Goal: Information Seeking & Learning: Learn about a topic

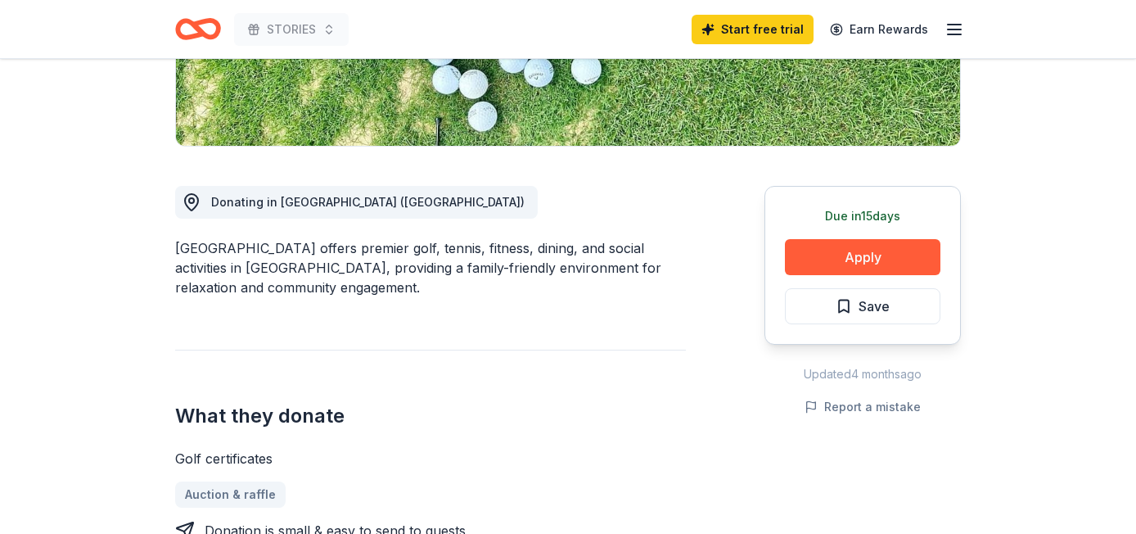
scroll to position [355, 0]
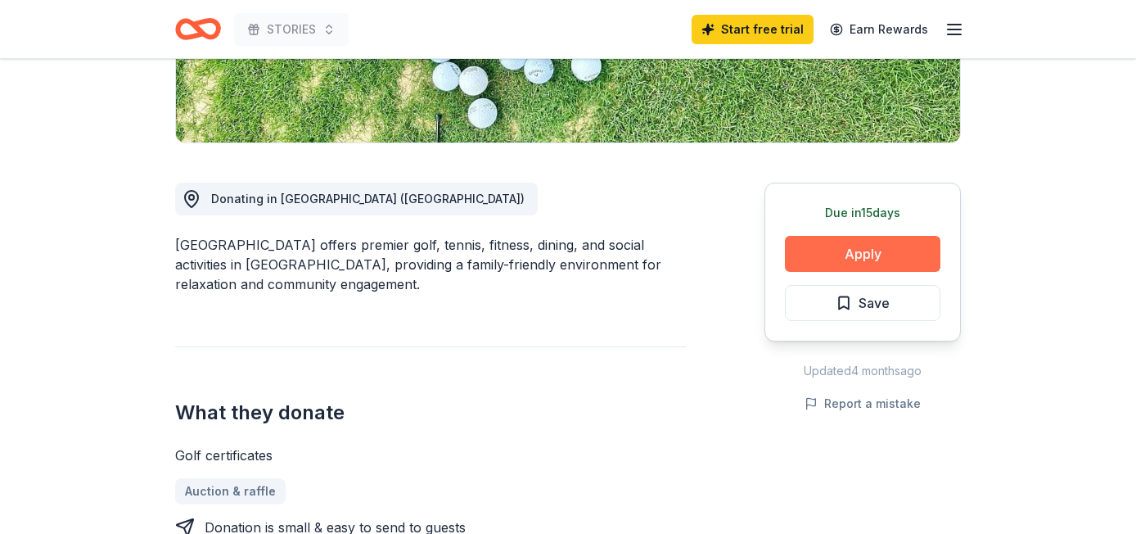
click at [820, 265] on button "Apply" at bounding box center [863, 254] width 156 height 36
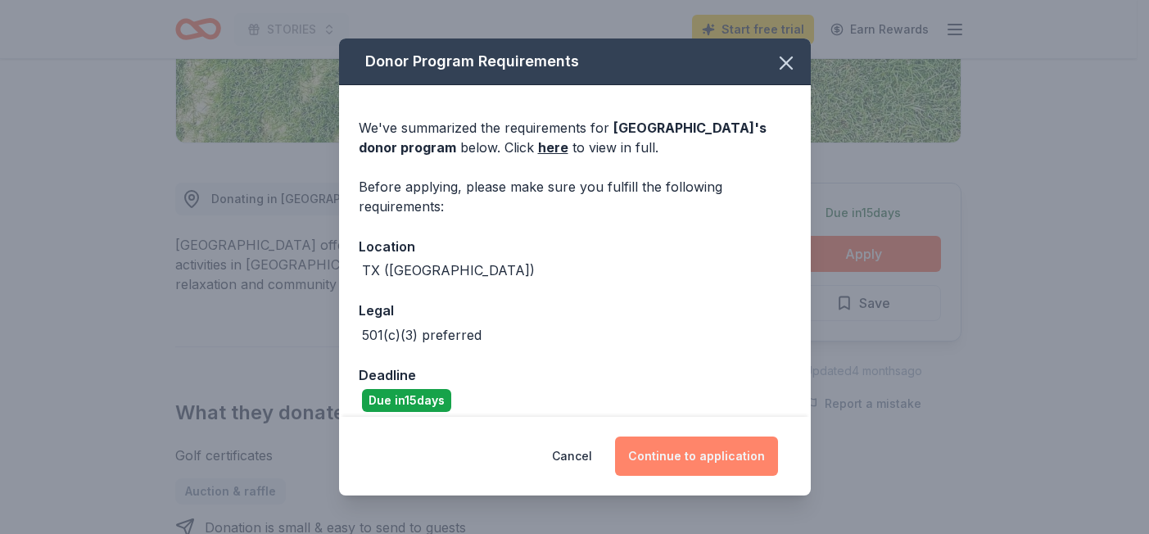
click at [687, 458] on button "Continue to application" at bounding box center [696, 455] width 163 height 39
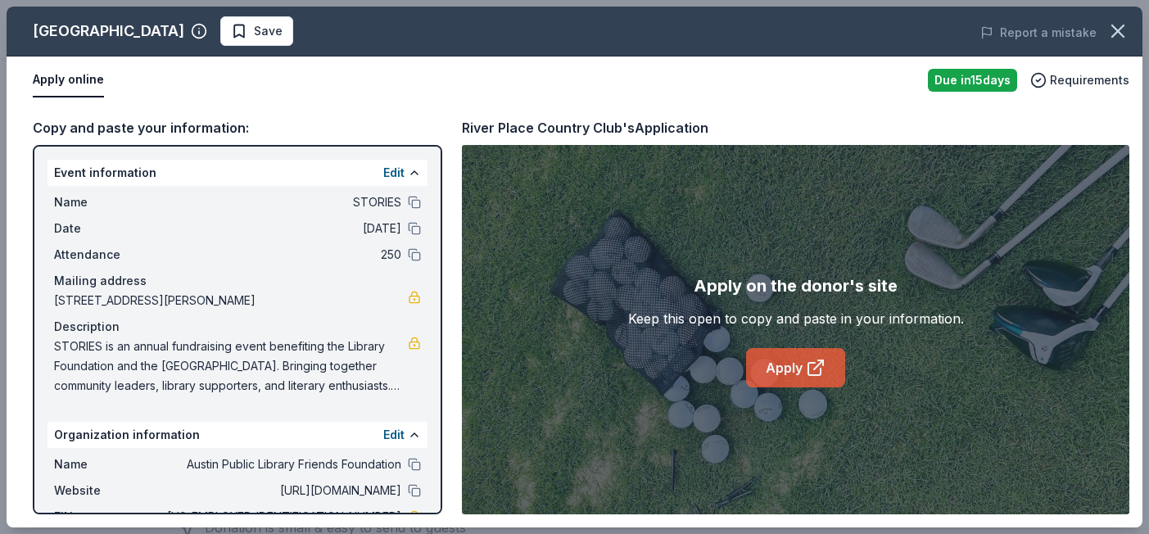
click at [820, 365] on icon at bounding box center [816, 368] width 20 height 20
click at [814, 366] on icon at bounding box center [816, 368] width 20 height 20
click at [815, 376] on icon at bounding box center [816, 368] width 20 height 20
click at [1131, 29] on button "button" at bounding box center [1118, 31] width 36 height 36
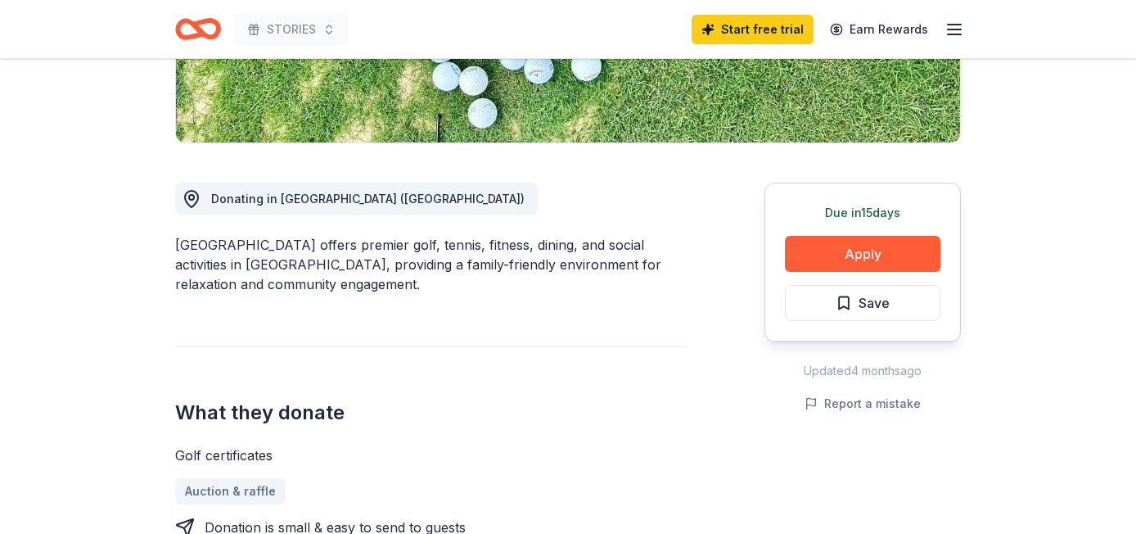
click at [192, 6] on div "STORIES Start free trial Earn Rewards" at bounding box center [568, 29] width 838 height 58
click at [198, 29] on icon "Home" at bounding box center [205, 28] width 25 height 16
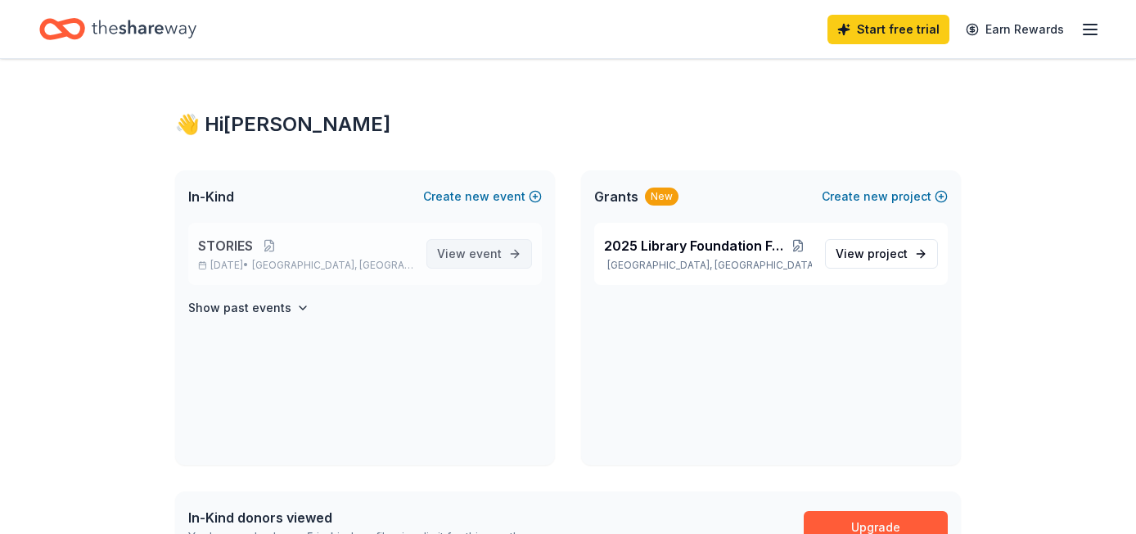
click at [472, 261] on span "View event" at bounding box center [469, 254] width 65 height 20
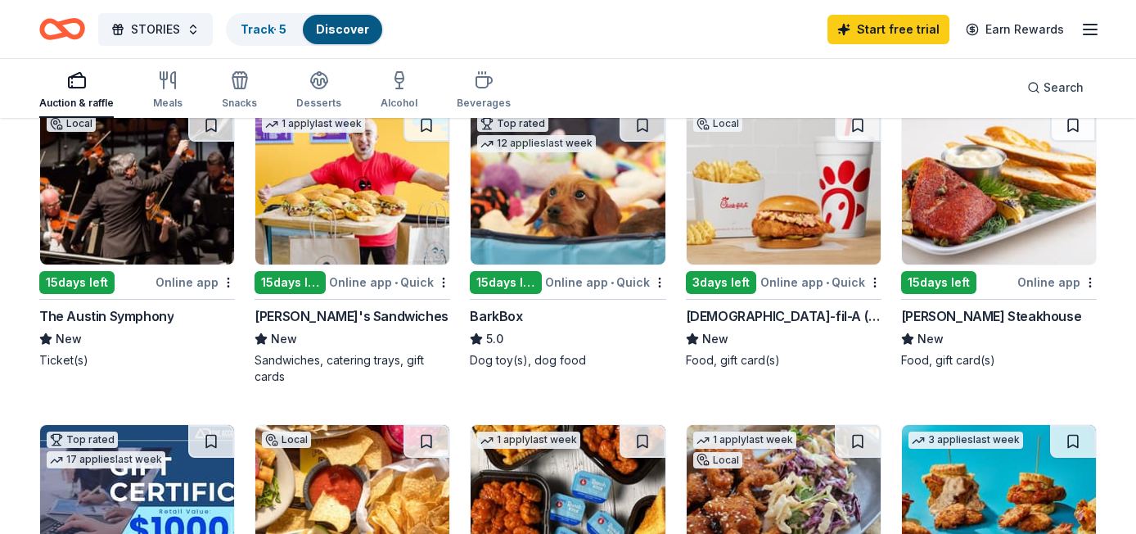
scroll to position [431, 0]
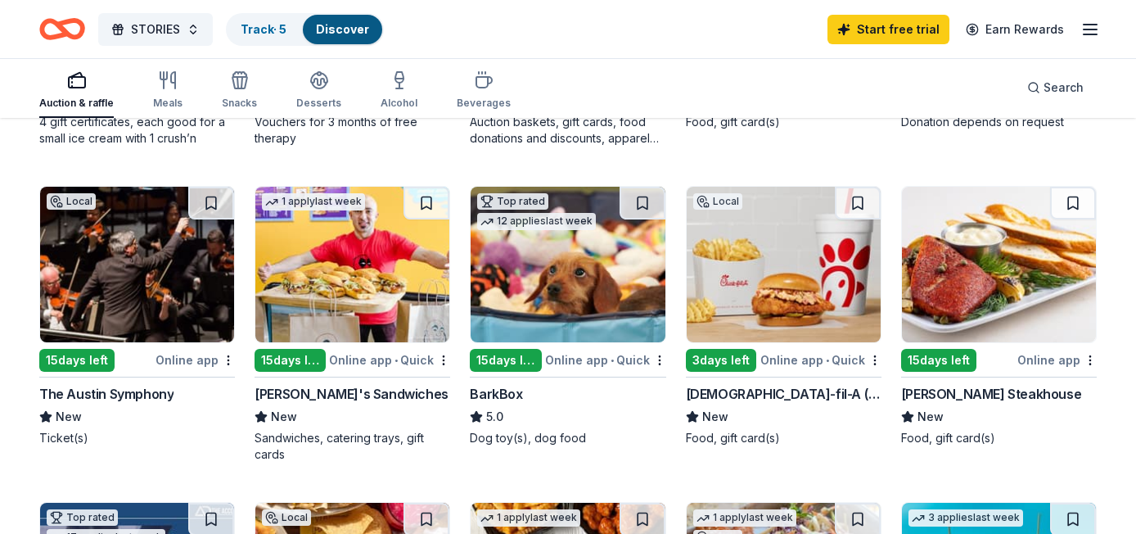
click at [137, 260] on img at bounding box center [137, 265] width 194 height 156
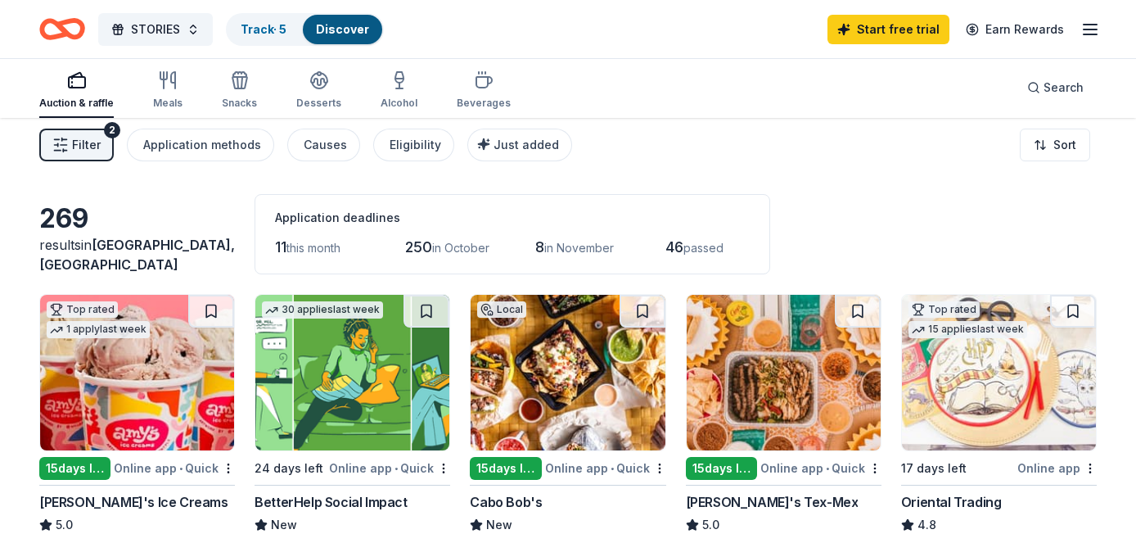
scroll to position [174, 0]
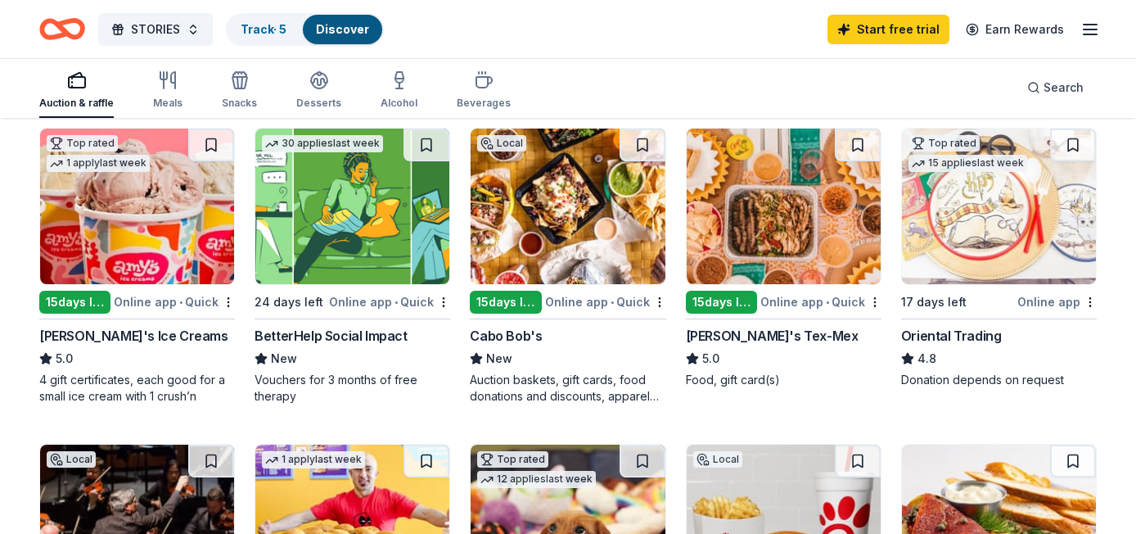
click at [810, 248] on img at bounding box center [784, 207] width 194 height 156
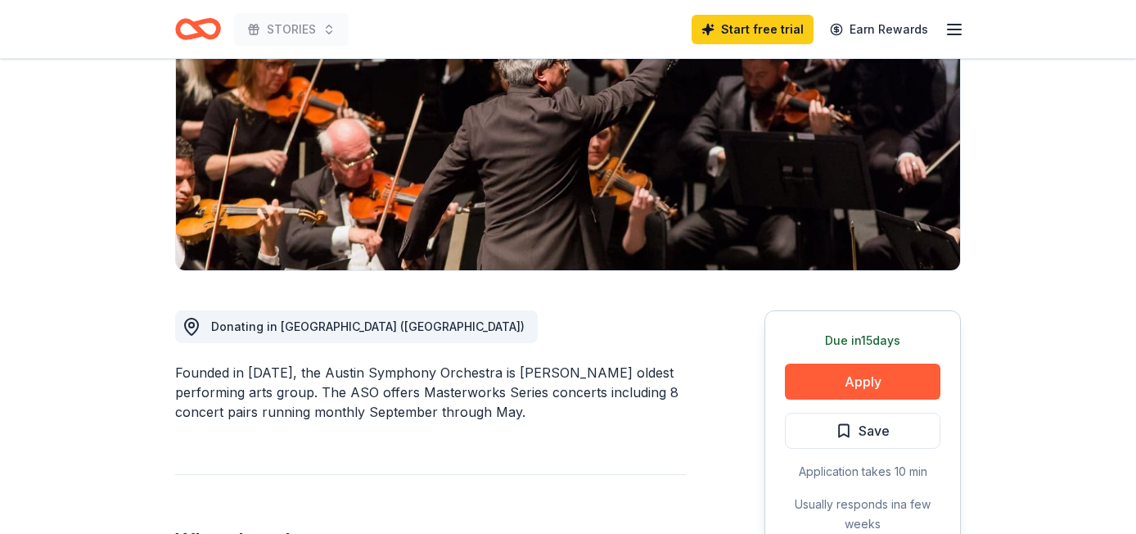
scroll to position [242, 0]
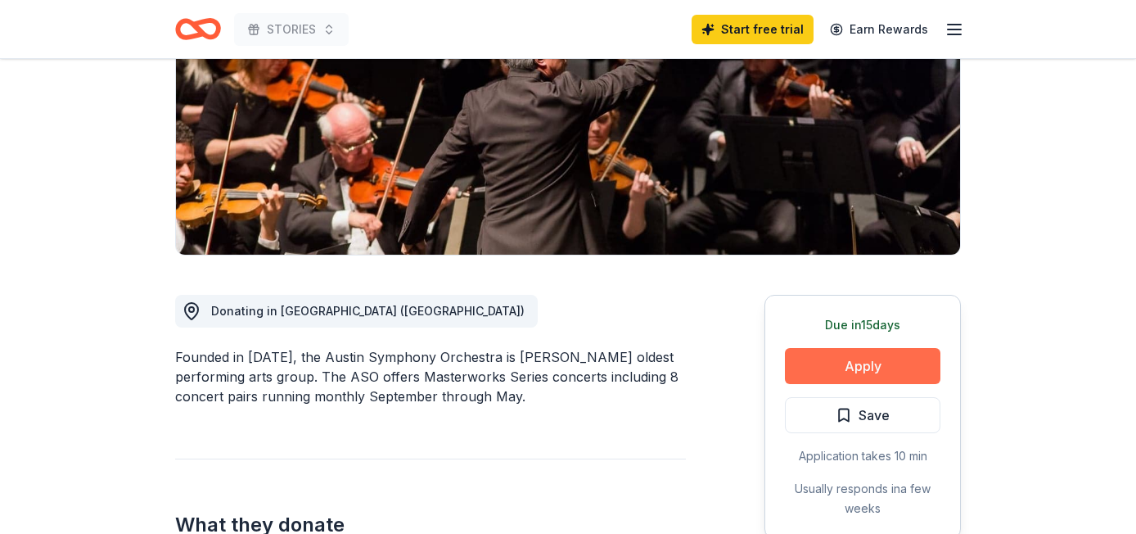
click at [879, 352] on button "Apply" at bounding box center [863, 366] width 156 height 36
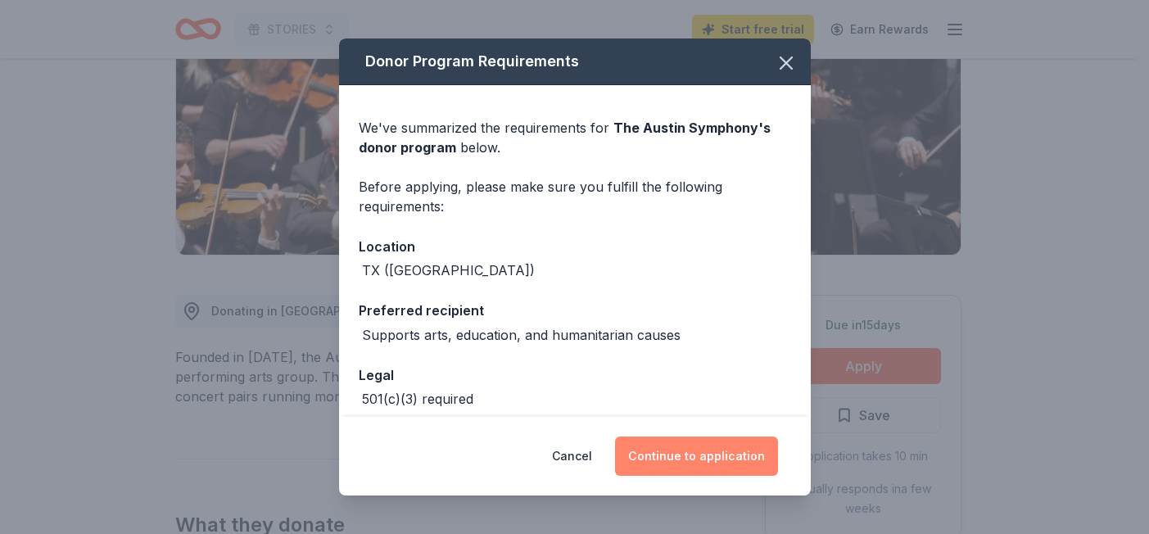
click at [683, 453] on button "Continue to application" at bounding box center [696, 455] width 163 height 39
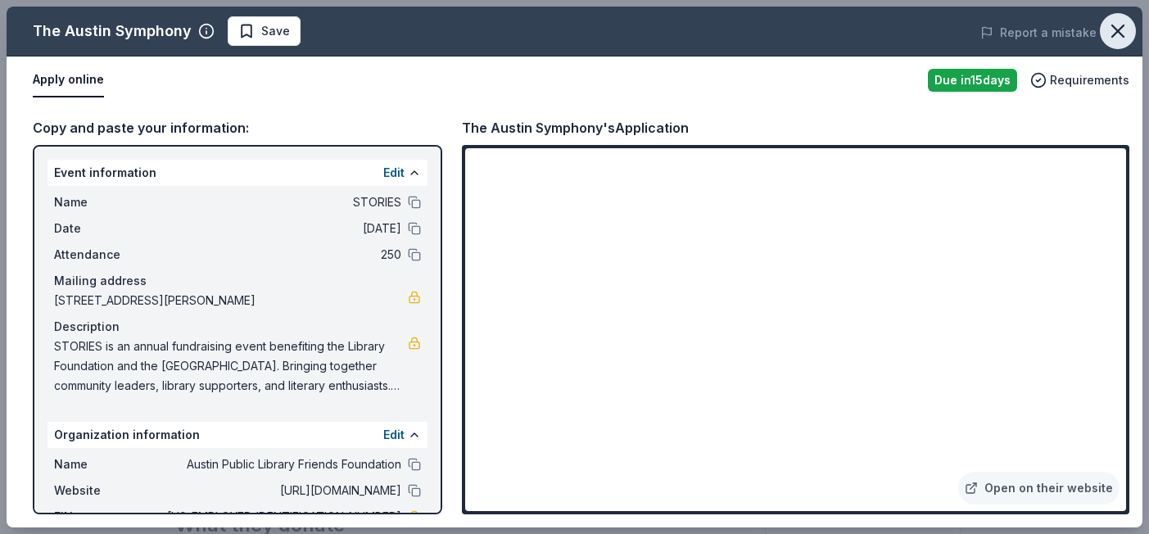
click at [1118, 19] on button "button" at bounding box center [1118, 31] width 36 height 36
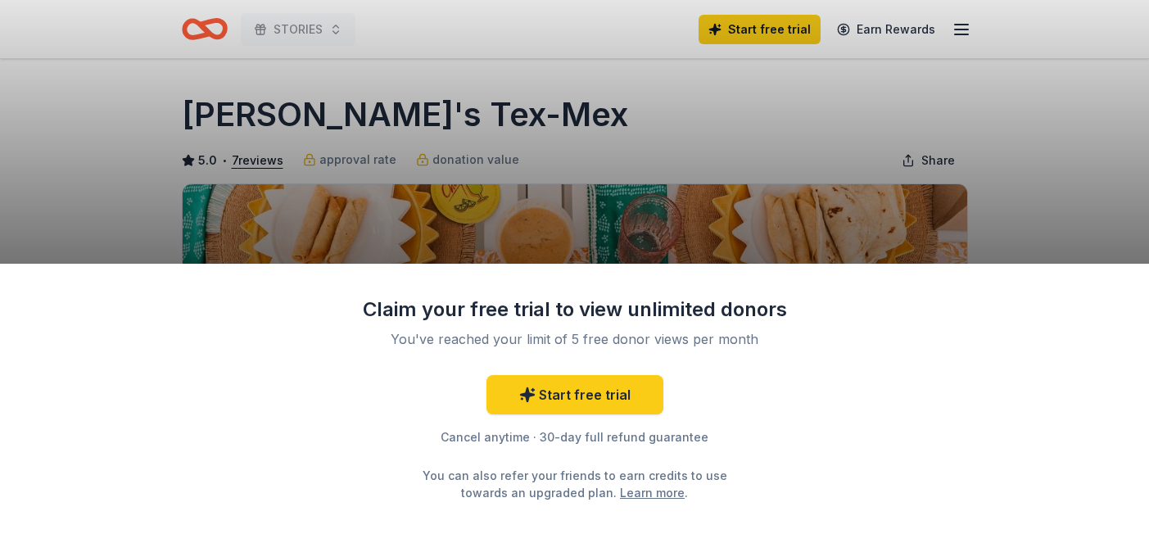
click at [701, 162] on div "Claim your free trial to view unlimited donors You've reached your limit of 5 f…" at bounding box center [574, 267] width 1149 height 534
click at [623, 382] on link "Start free trial" at bounding box center [574, 394] width 177 height 39
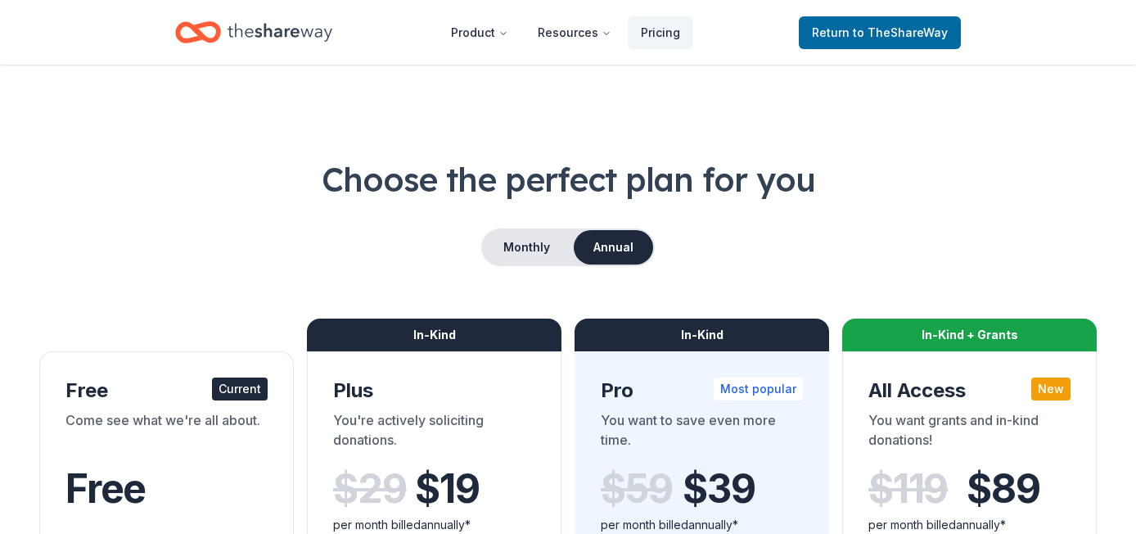
click at [533, 390] on div "Plus" at bounding box center [434, 390] width 202 height 26
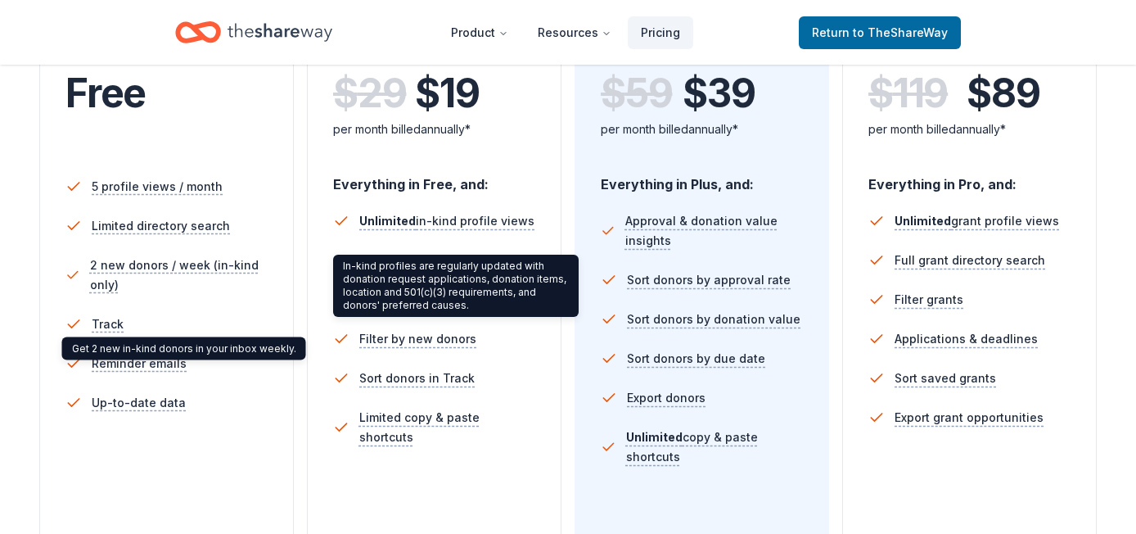
scroll to position [540, 0]
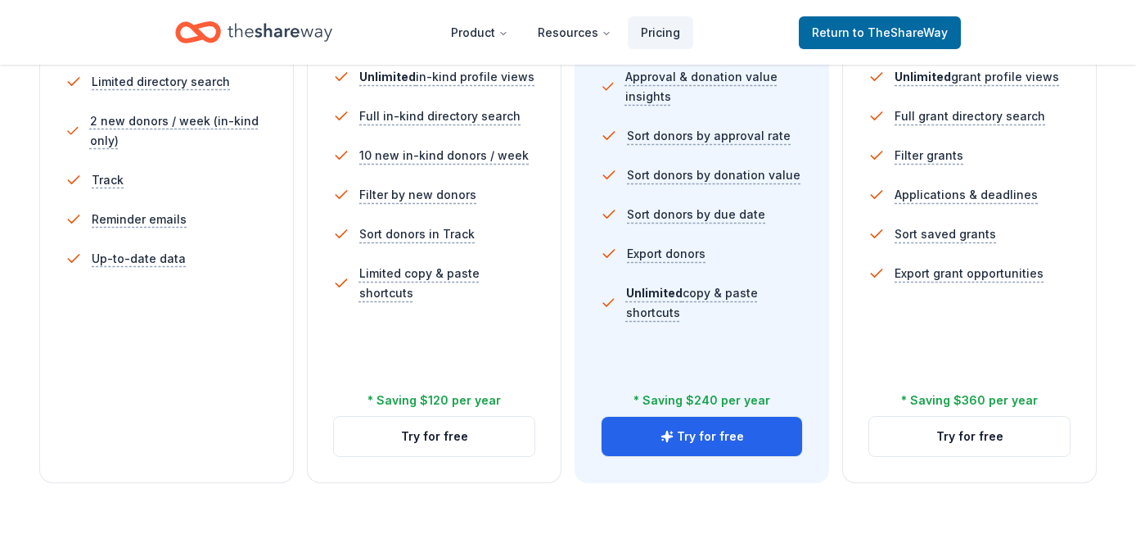
click at [180, 355] on div "5 profile views / month Limited directory search 2 new donors / week (in-kind o…" at bounding box center [167, 212] width 202 height 393
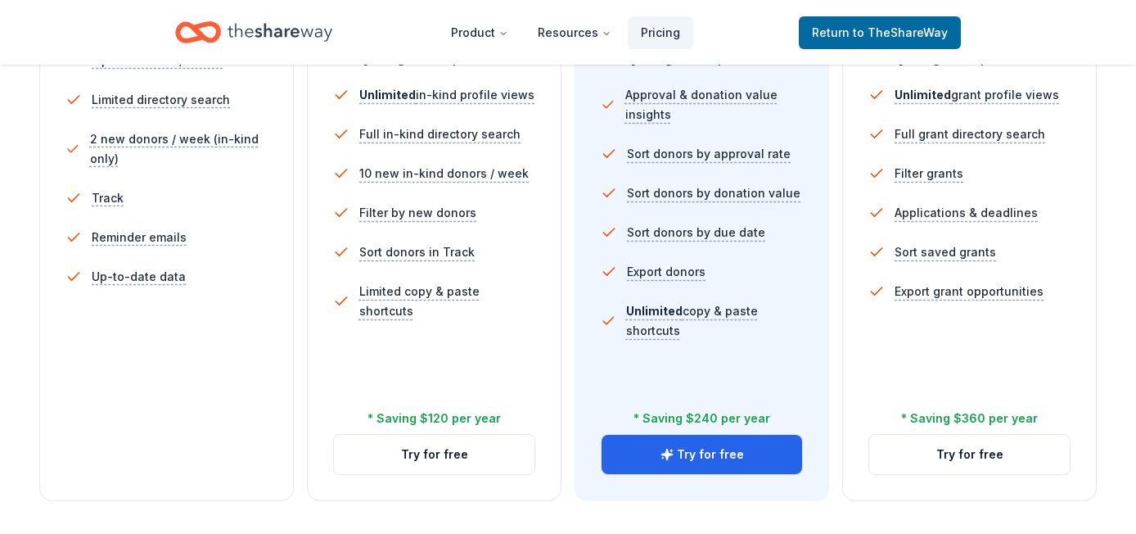
scroll to position [825, 0]
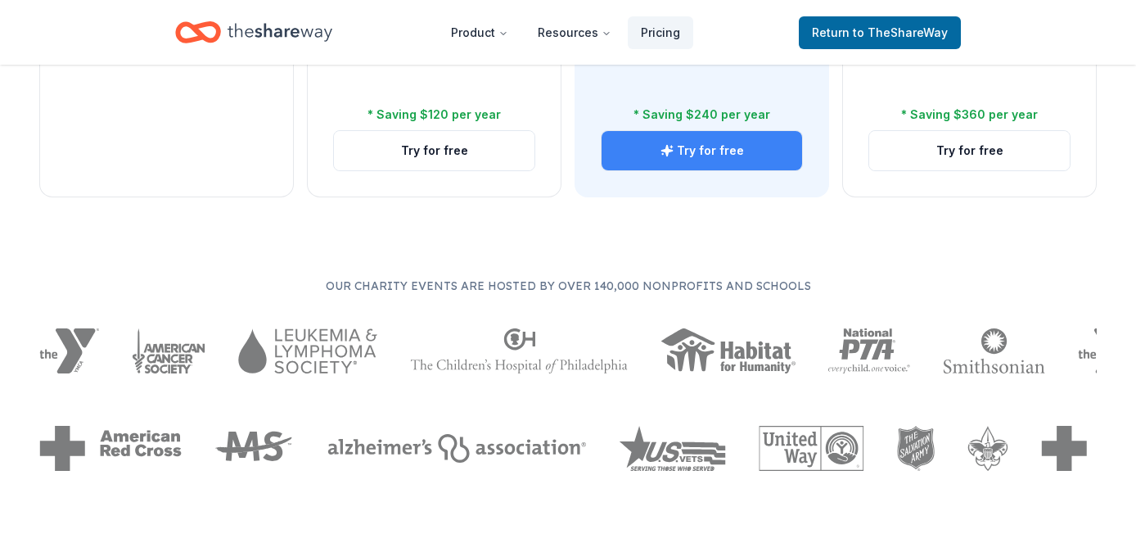
click at [736, 151] on button "Try for free" at bounding box center [702, 150] width 201 height 39
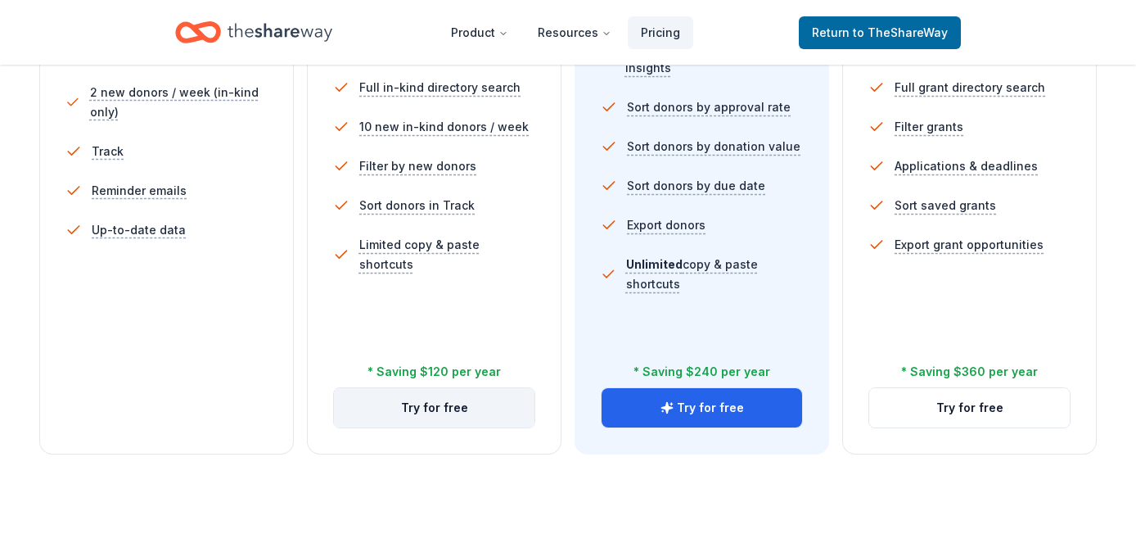
scroll to position [526, 0]
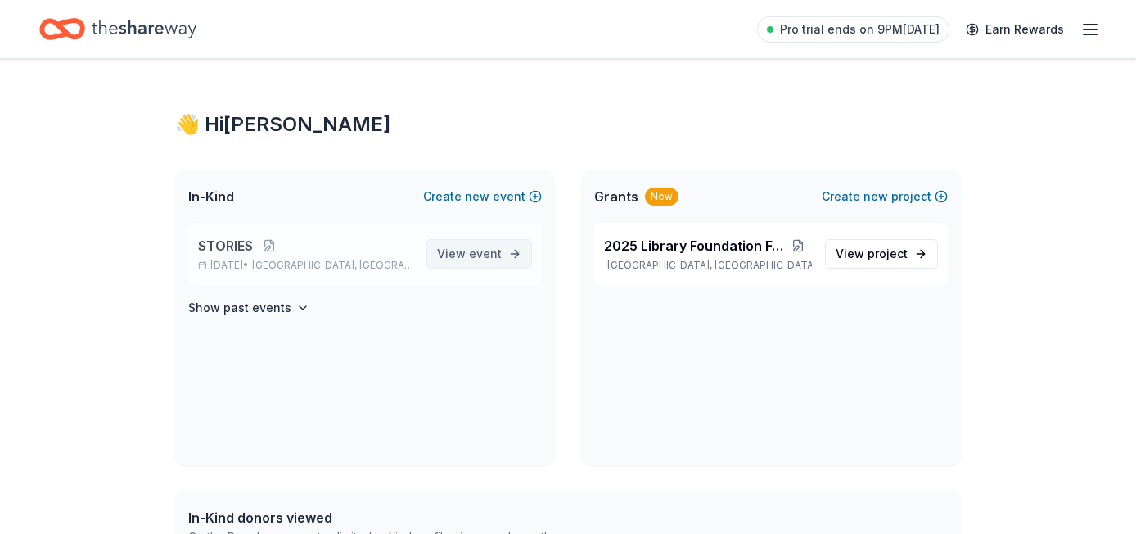
click at [477, 258] on span "event" at bounding box center [485, 253] width 33 height 14
click at [470, 256] on span "View event" at bounding box center [469, 254] width 65 height 20
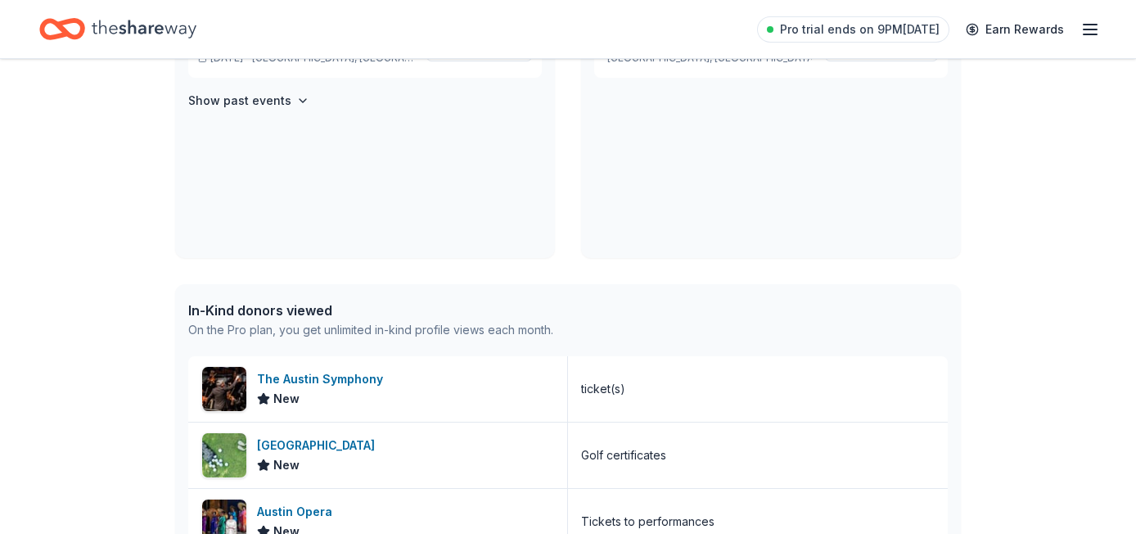
scroll to position [385, 0]
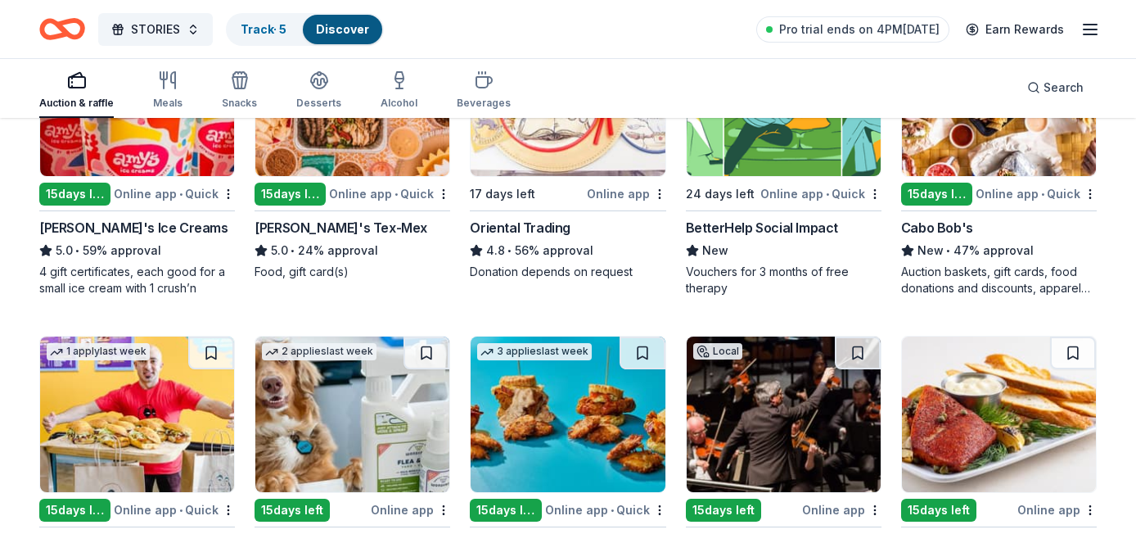
scroll to position [427, 0]
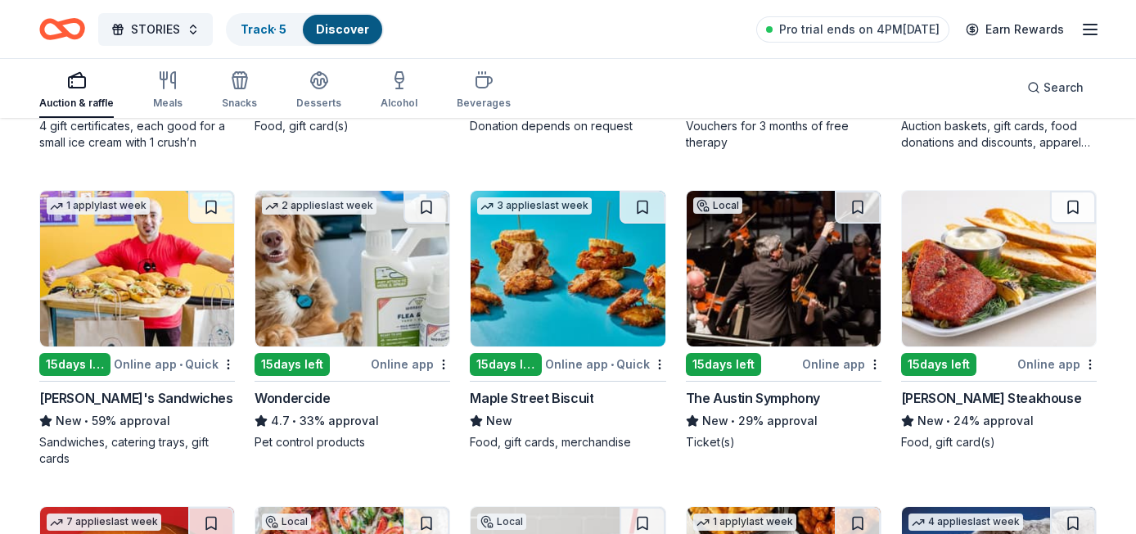
click at [974, 290] on img at bounding box center [999, 269] width 194 height 156
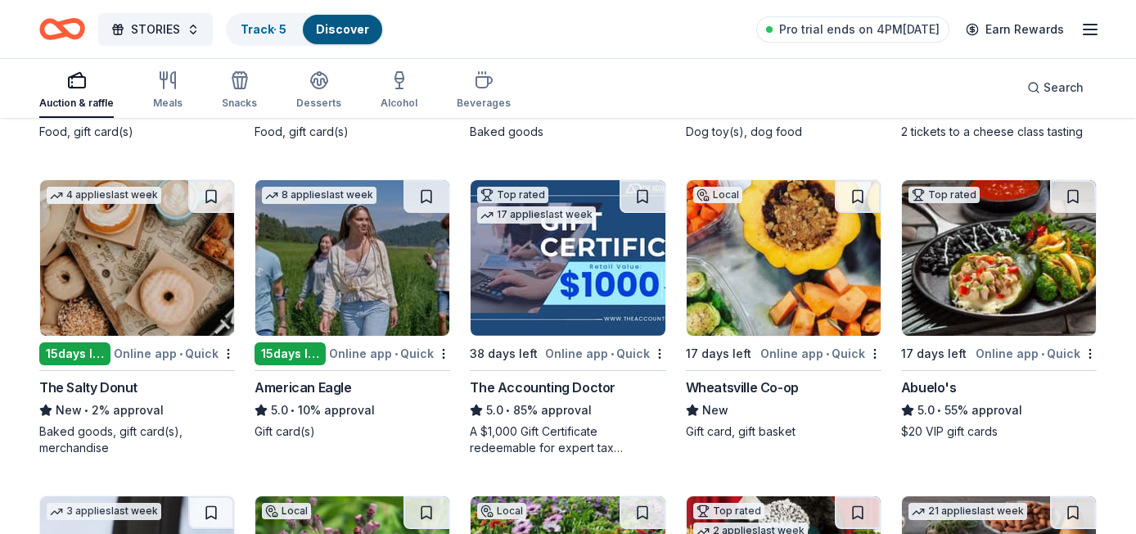
scroll to position [1694, 0]
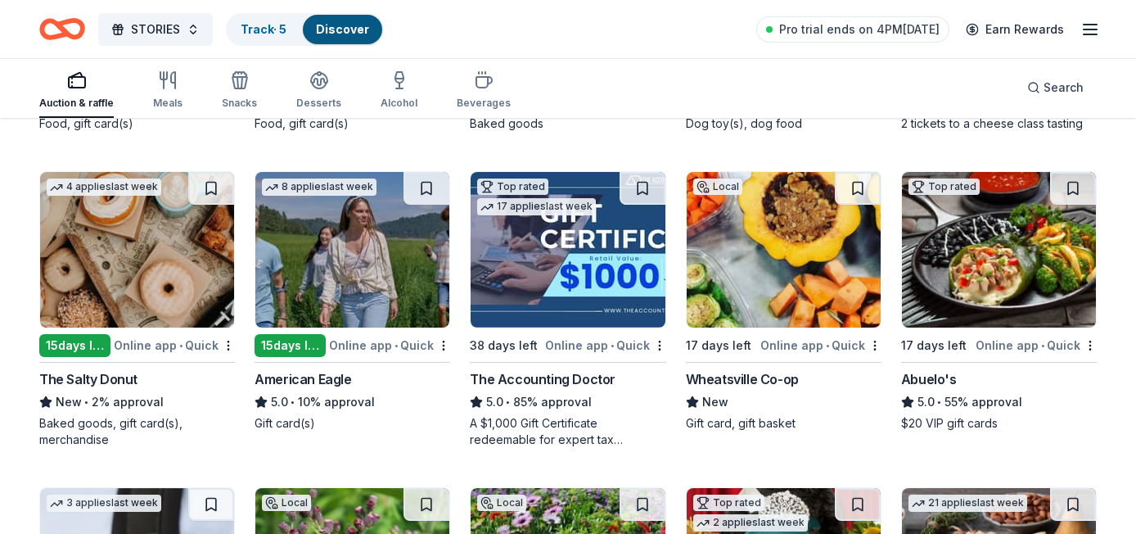
click at [136, 252] on img at bounding box center [137, 250] width 194 height 156
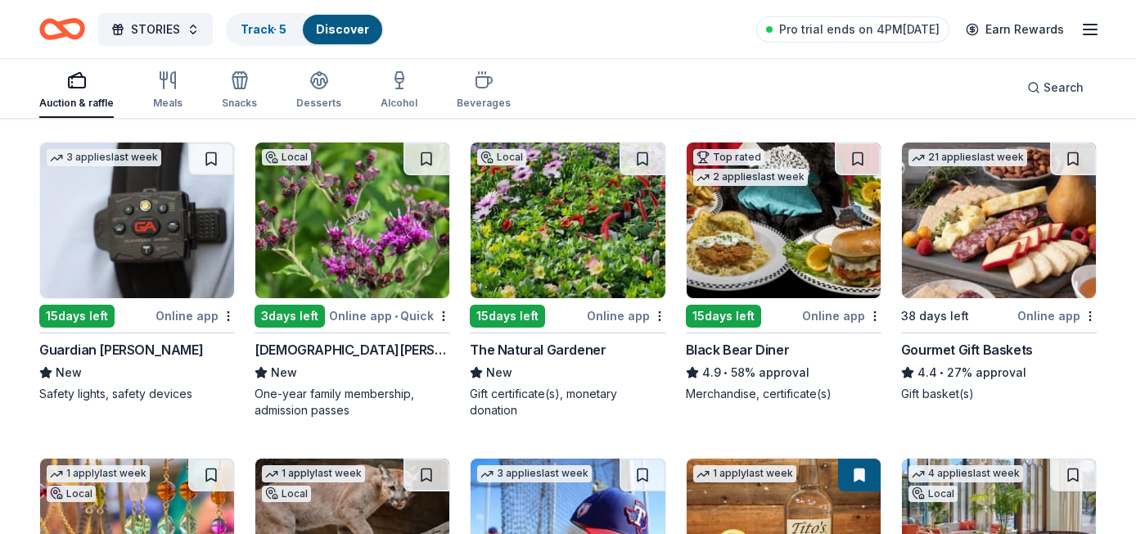
click at [346, 233] on img at bounding box center [352, 220] width 194 height 156
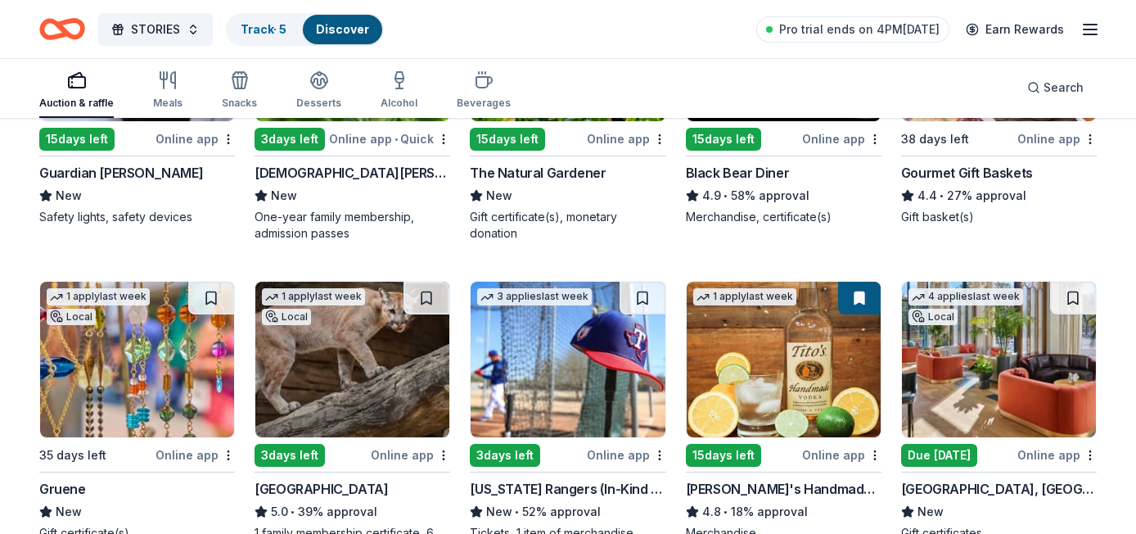
scroll to position [2054, 0]
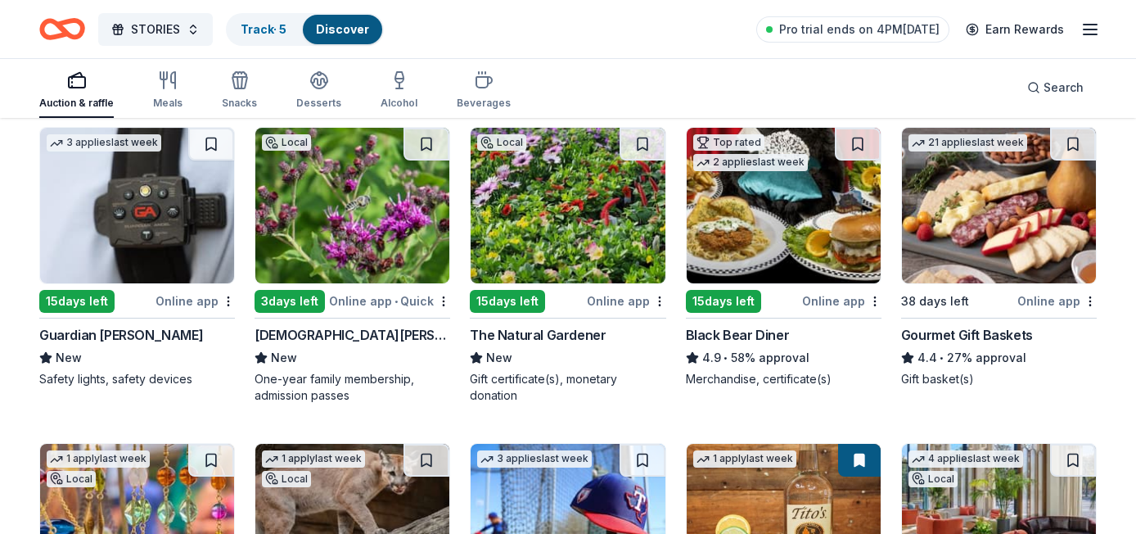
click at [968, 206] on img at bounding box center [999, 206] width 194 height 156
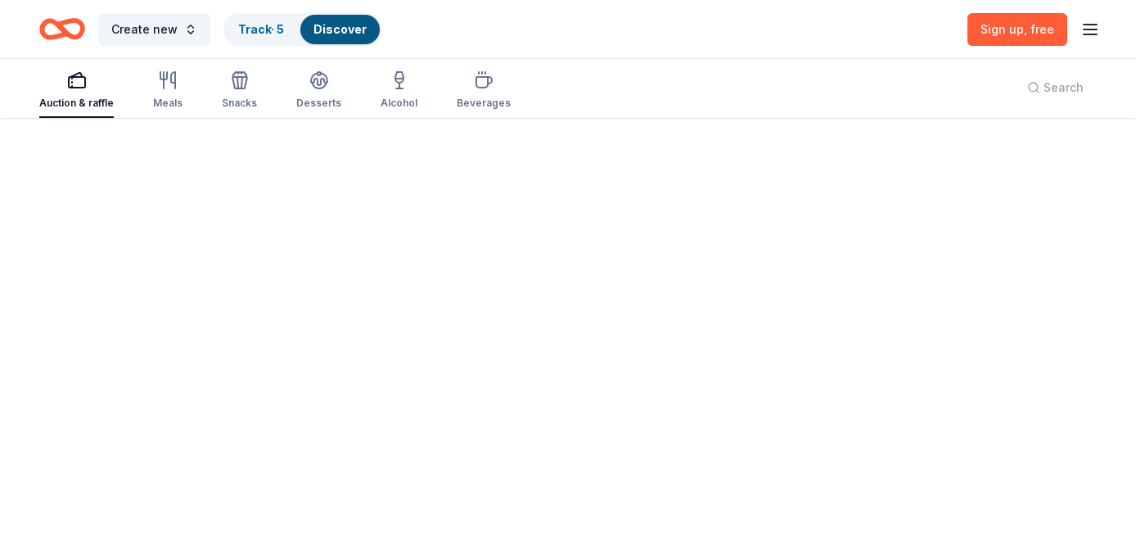
scroll to position [120, 0]
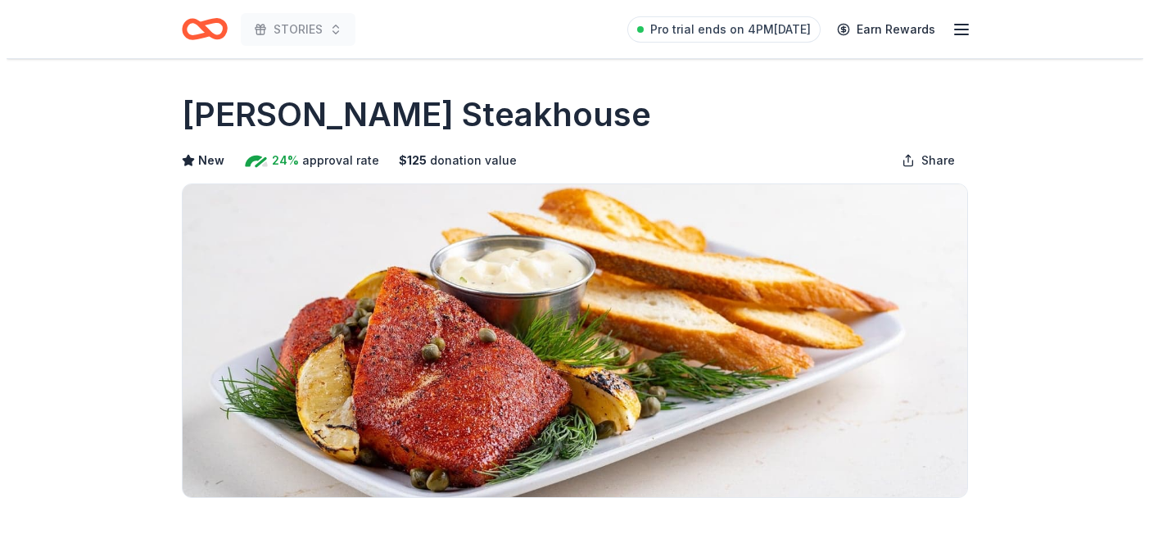
scroll to position [328, 0]
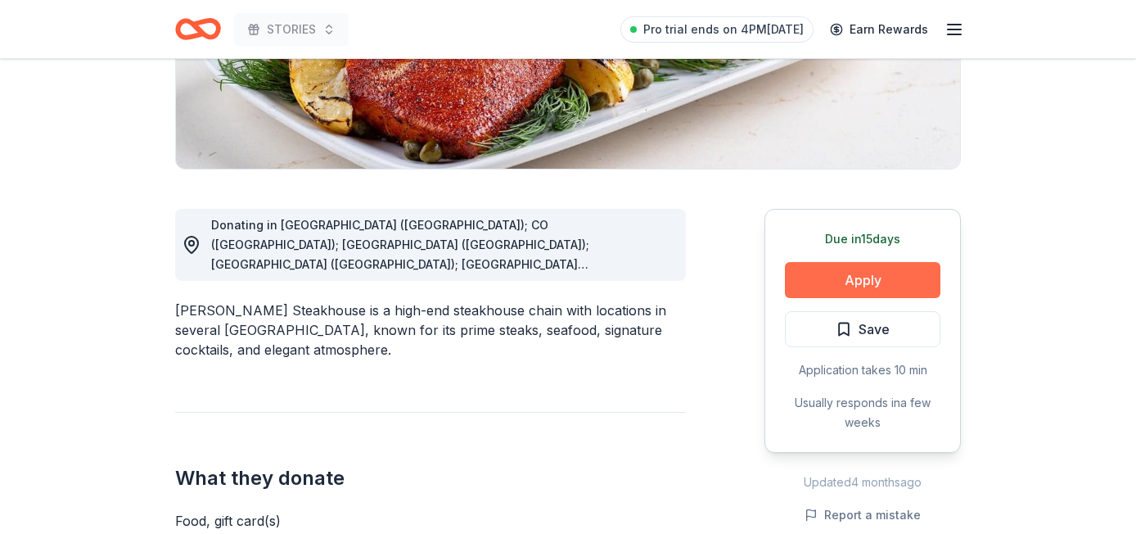
click at [834, 272] on button "Apply" at bounding box center [863, 280] width 156 height 36
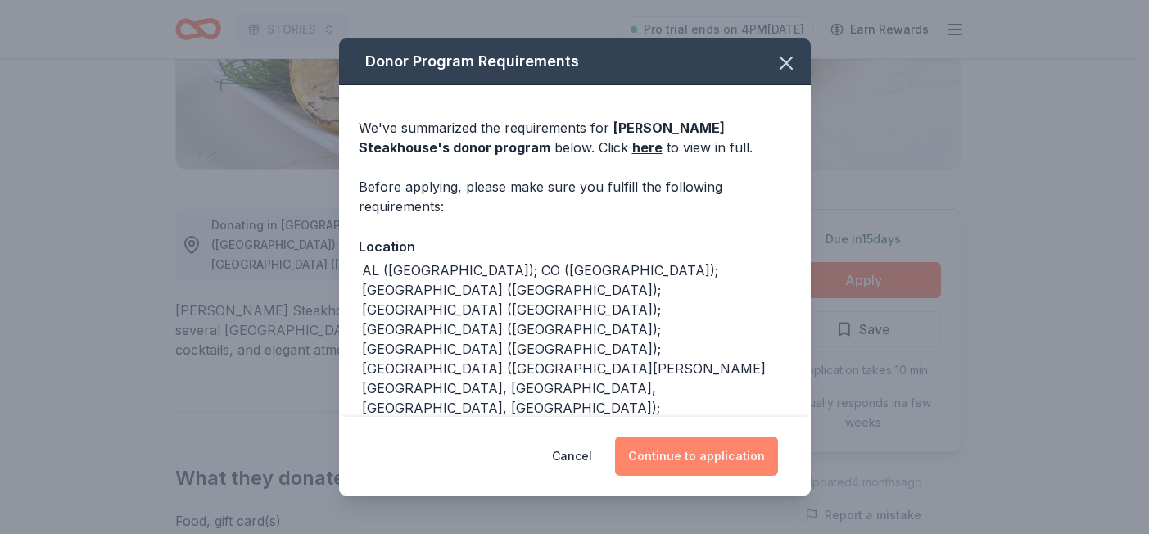
click at [742, 465] on button "Continue to application" at bounding box center [696, 455] width 163 height 39
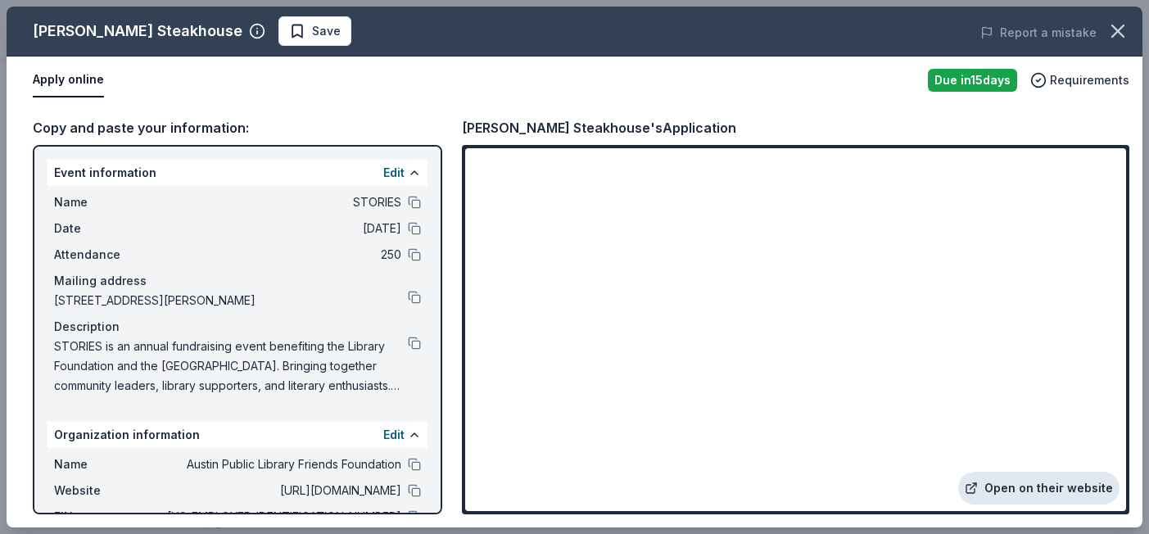
click at [1081, 498] on link "Open on their website" at bounding box center [1038, 488] width 161 height 33
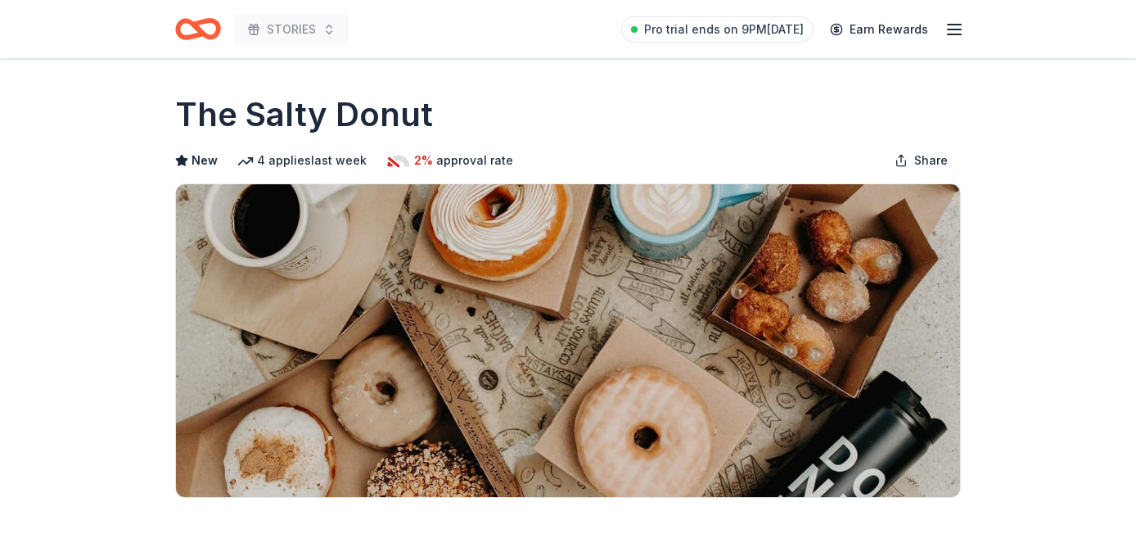
drag, startPoint x: 445, startPoint y: 132, endPoint x: 181, endPoint y: 105, distance: 265.8
click at [181, 105] on div "The Salty Donut" at bounding box center [568, 115] width 786 height 46
click at [182, 106] on h1 "The Salty Donut" at bounding box center [304, 115] width 258 height 46
drag, startPoint x: 182, startPoint y: 106, endPoint x: 192, endPoint y: 114, distance: 12.8
click at [183, 108] on h1 "The Salty Donut" at bounding box center [304, 115] width 258 height 46
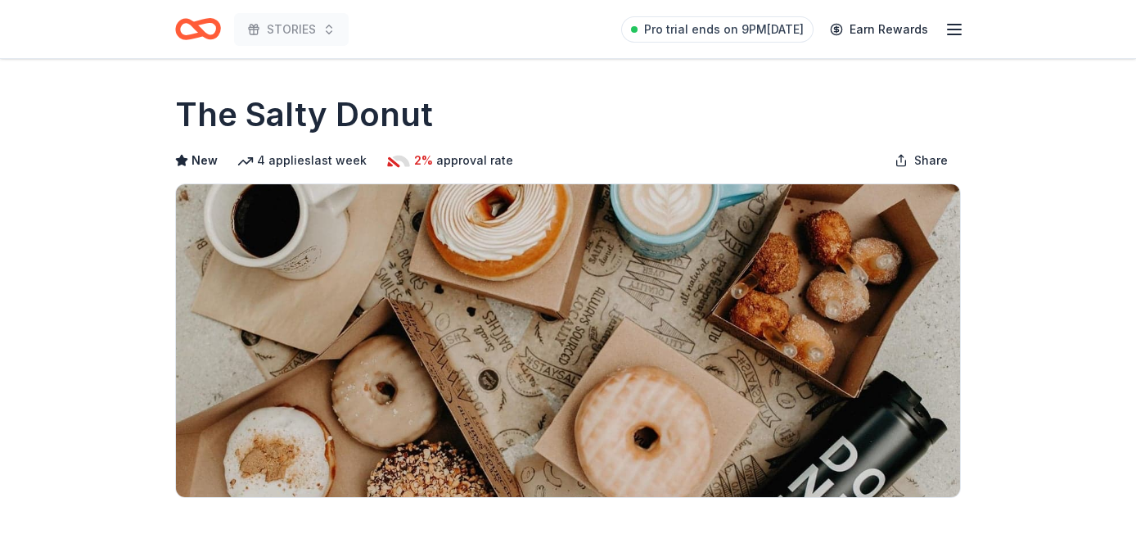
click at [196, 116] on h1 "The Salty Donut" at bounding box center [304, 115] width 258 height 46
drag, startPoint x: 164, startPoint y: 106, endPoint x: 394, endPoint y: 115, distance: 230.2
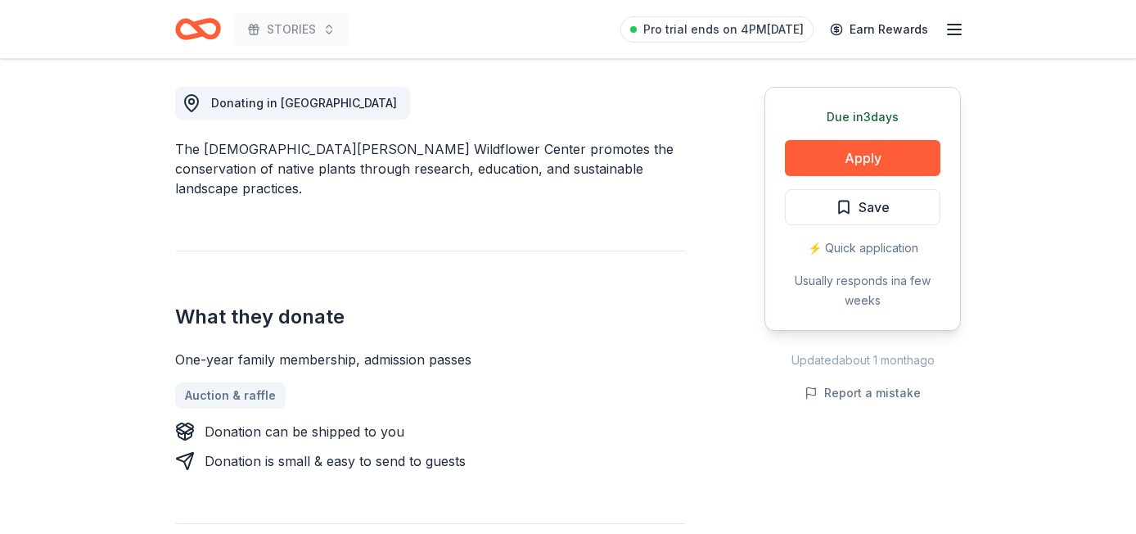
scroll to position [517, 0]
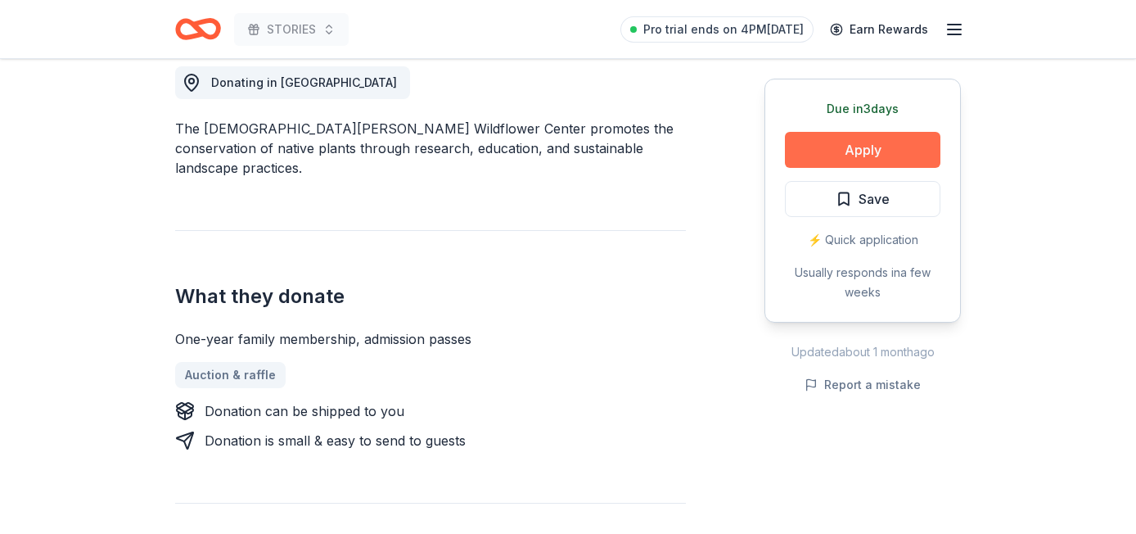
click at [852, 157] on button "Apply" at bounding box center [863, 150] width 156 height 36
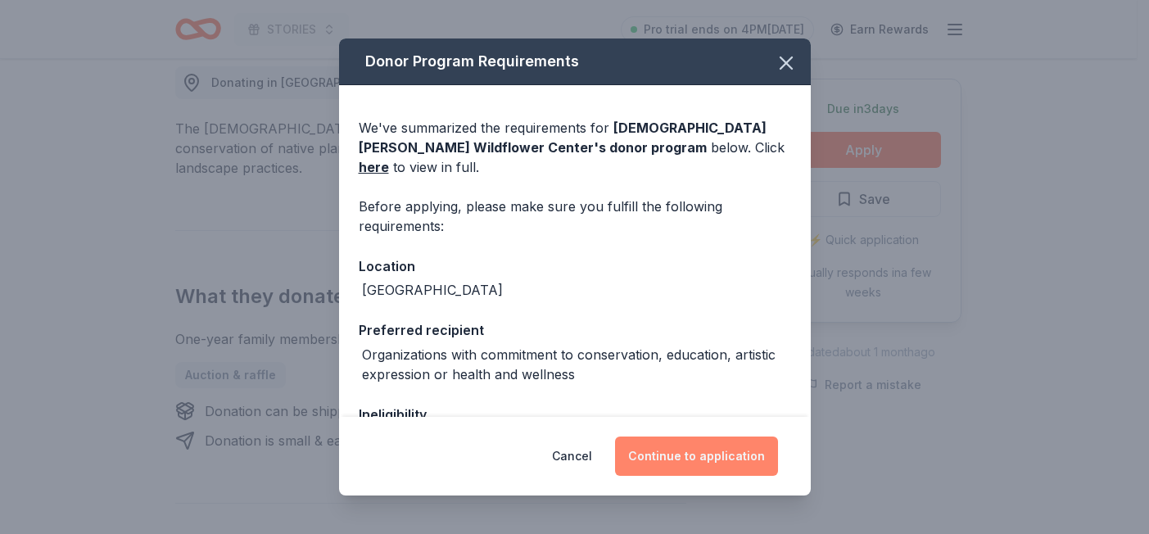
click at [703, 457] on button "Continue to application" at bounding box center [696, 455] width 163 height 39
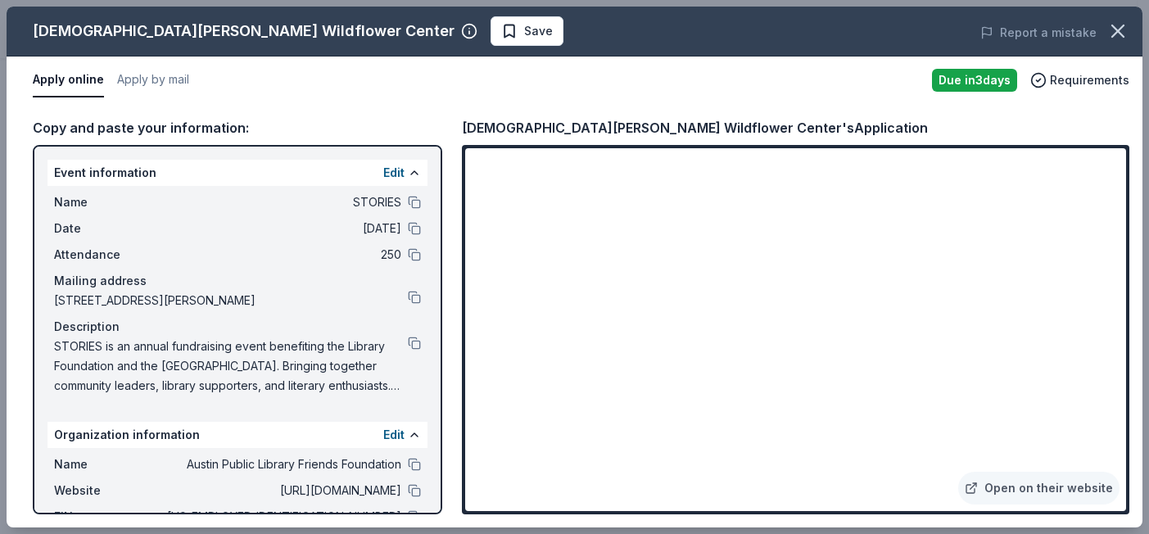
click at [657, 127] on div "[DEMOGRAPHIC_DATA][PERSON_NAME] Wildflower Center's Application" at bounding box center [695, 127] width 466 height 21
drag, startPoint x: 433, startPoint y: 101, endPoint x: 584, endPoint y: 132, distance: 153.8
click at [572, 135] on div "[DEMOGRAPHIC_DATA][PERSON_NAME] Wildflower Center Save Report a mistake Apply o…" at bounding box center [575, 267] width 1136 height 521
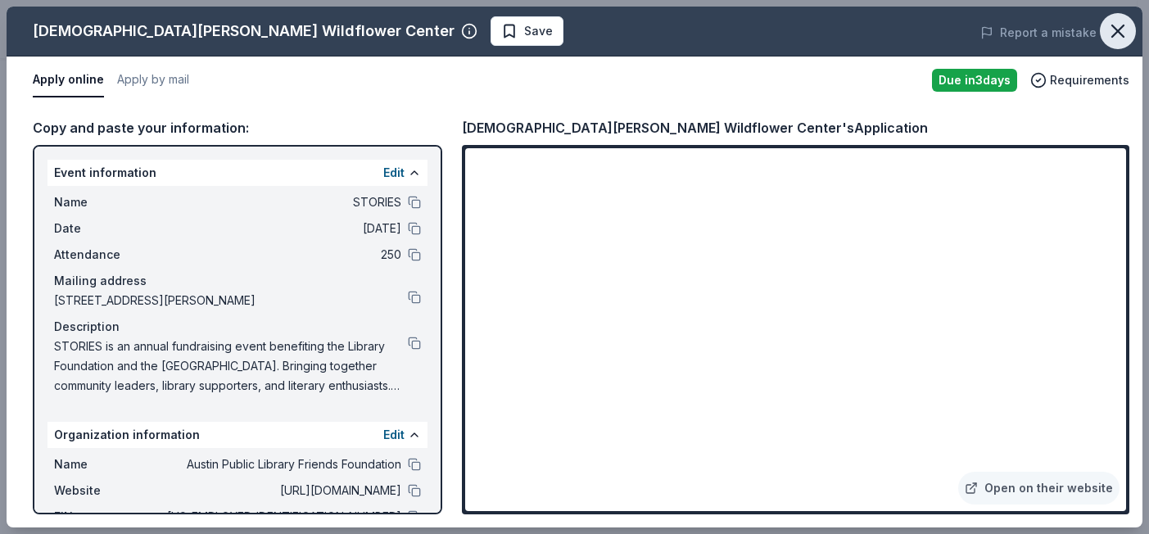
click at [1112, 41] on icon "button" at bounding box center [1117, 31] width 23 height 23
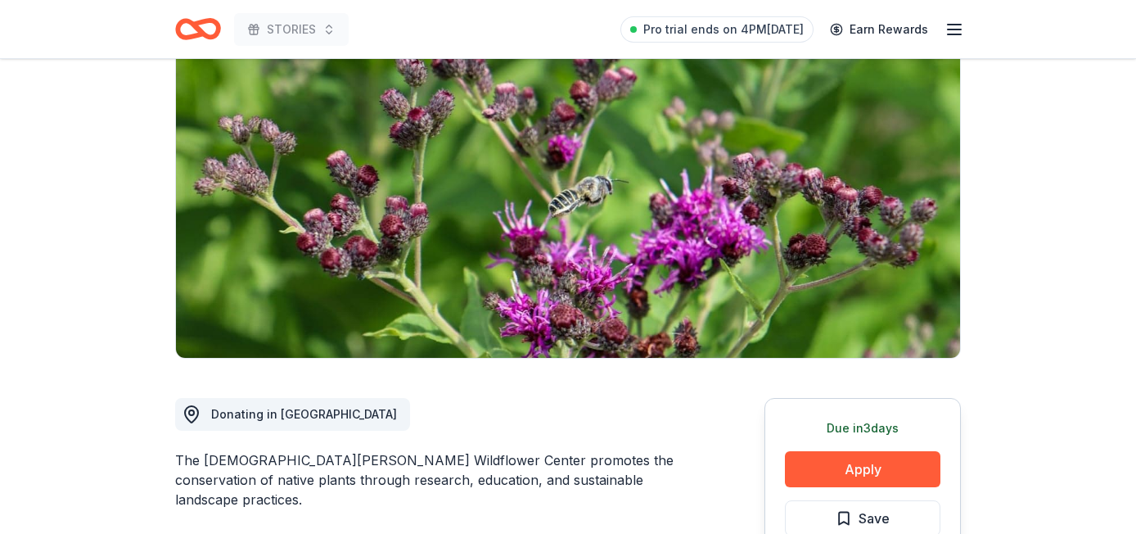
scroll to position [0, 0]
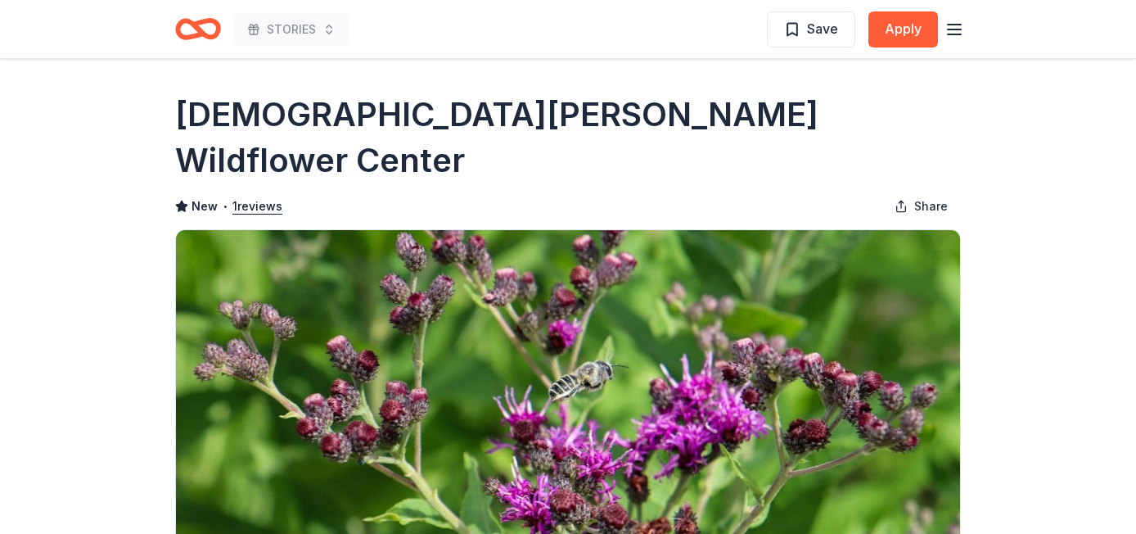
drag, startPoint x: 799, startPoint y: 113, endPoint x: 192, endPoint y: 117, distance: 607.5
click at [192, 118] on div "Lady Bird Johnson Wildflower Center" at bounding box center [568, 138] width 786 height 92
click at [192, 115] on h1 "Lady Bird Johnson Wildflower Center" at bounding box center [568, 138] width 786 height 92
drag, startPoint x: 207, startPoint y: 122, endPoint x: 273, endPoint y: 151, distance: 71.5
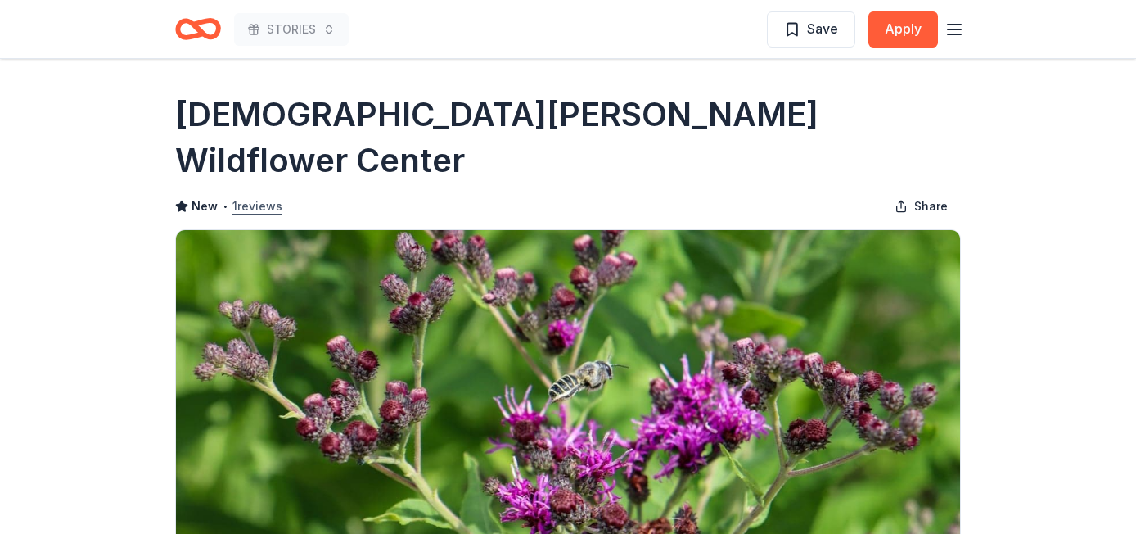
click at [217, 124] on h1 "Lady Bird Johnson Wildflower Center" at bounding box center [568, 138] width 786 height 92
drag, startPoint x: 273, startPoint y: 151, endPoint x: 307, endPoint y: 143, distance: 35.2
click at [291, 190] on div "New • 1 reviews Share" at bounding box center [568, 206] width 786 height 33
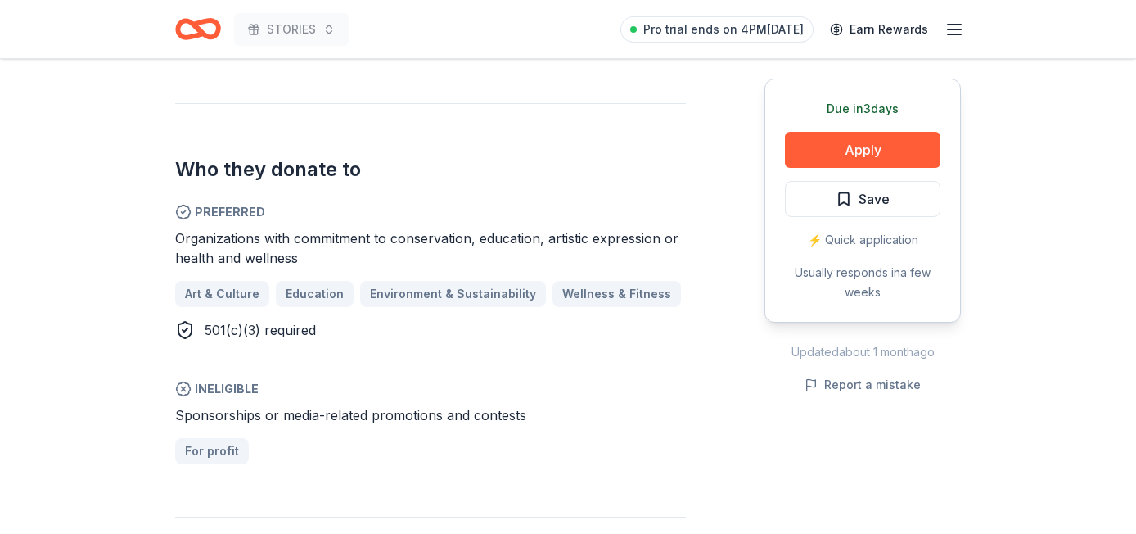
scroll to position [915, 0]
drag, startPoint x: 356, startPoint y: 166, endPoint x: 535, endPoint y: 169, distance: 179.3
click at [522, 229] on div "Organizations with commitment to conservation, education, artistic expression o…" at bounding box center [430, 248] width 511 height 39
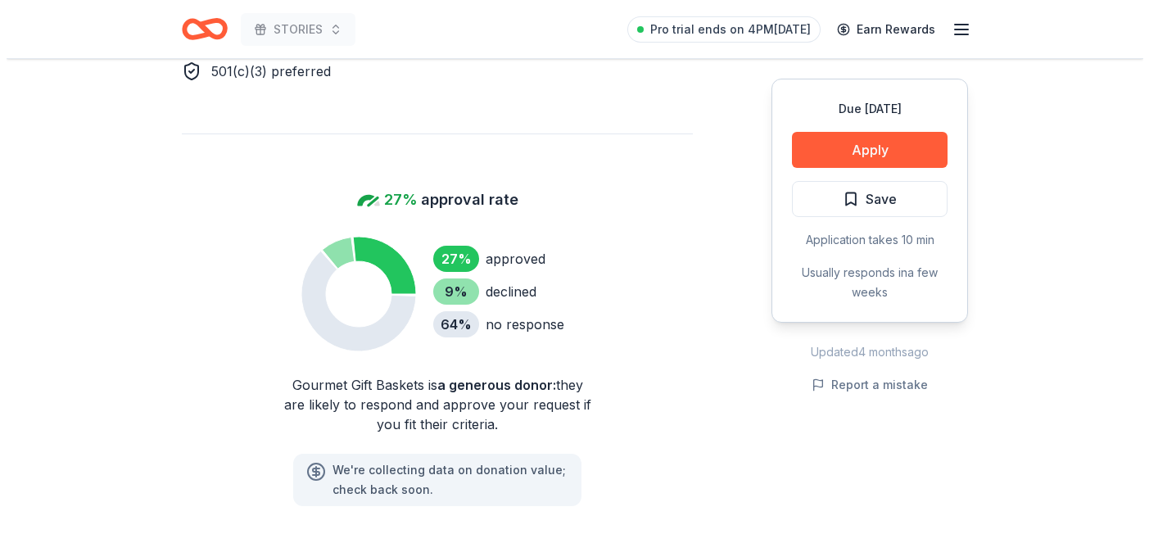
scroll to position [928, 0]
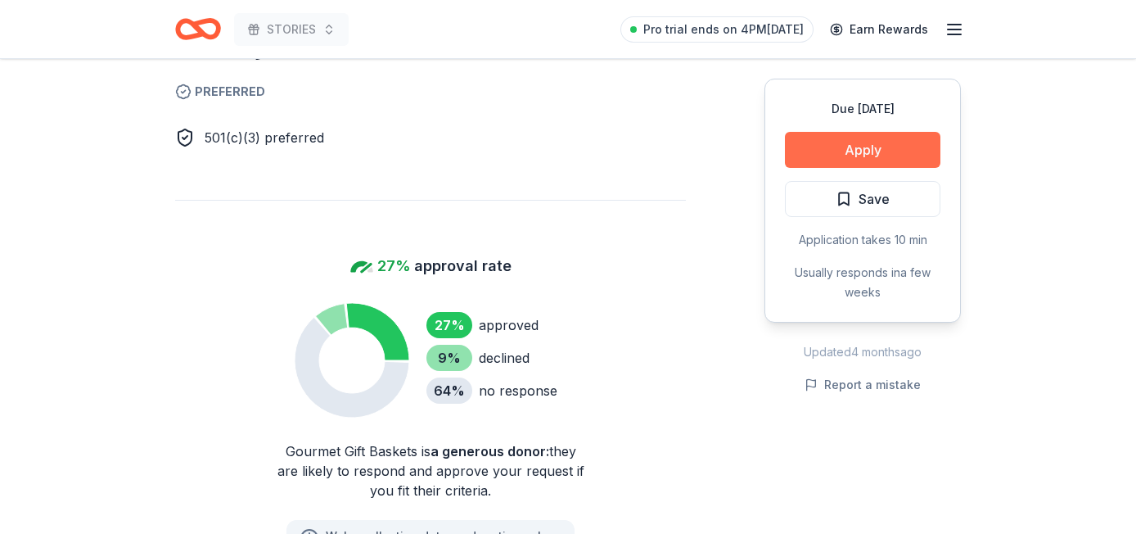
click at [884, 137] on button "Apply" at bounding box center [863, 150] width 156 height 36
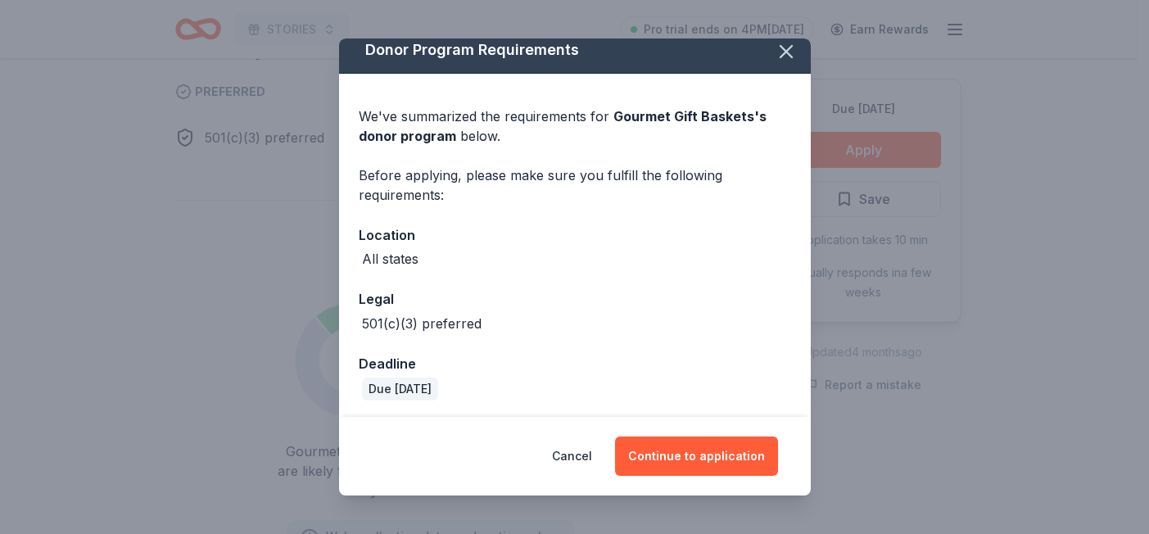
scroll to position [15, 0]
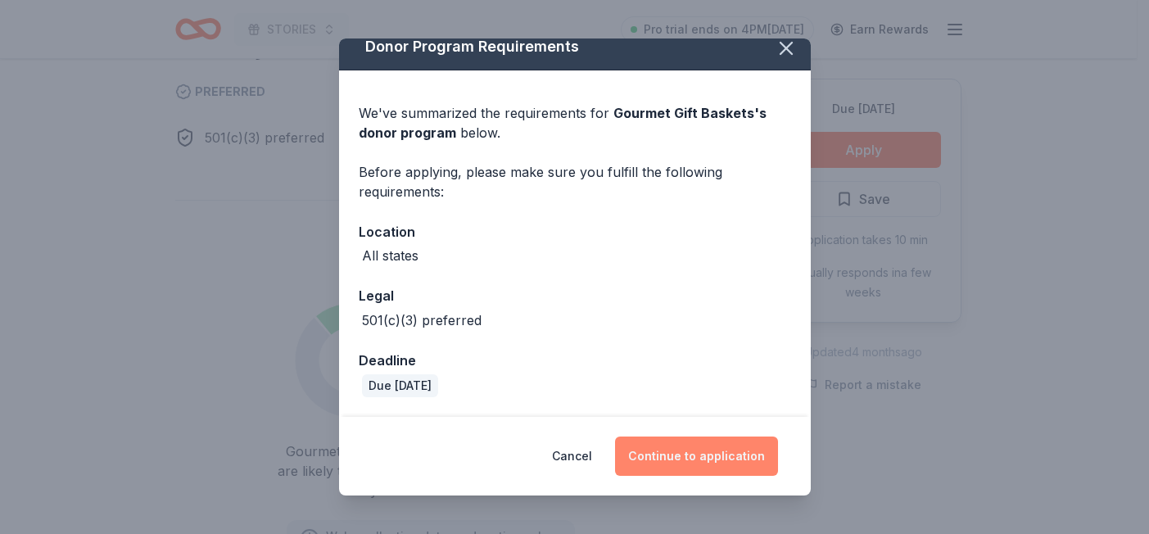
click at [656, 451] on button "Continue to application" at bounding box center [696, 455] width 163 height 39
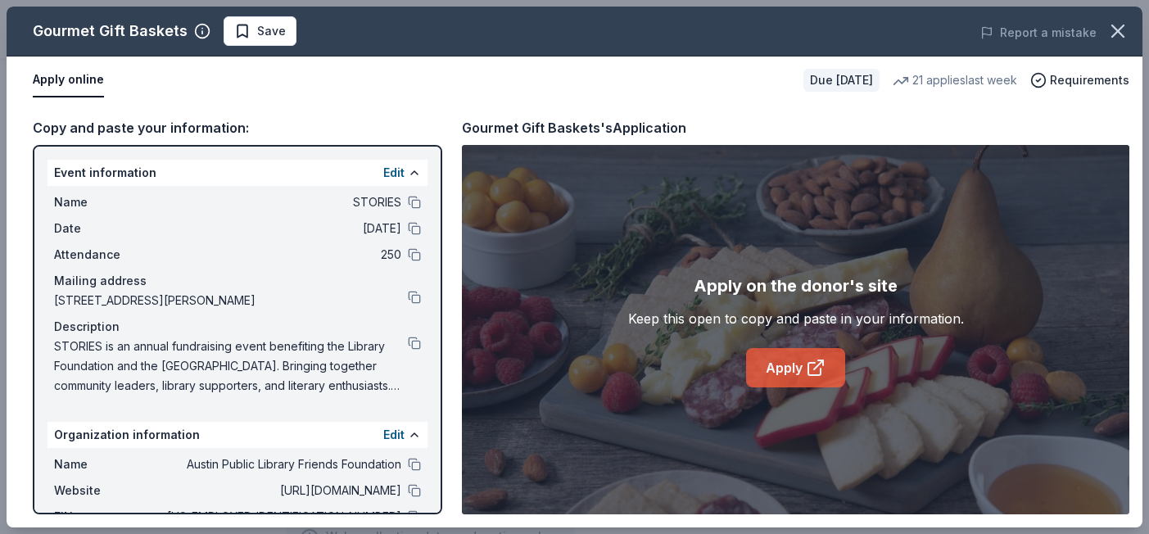
click at [809, 370] on icon at bounding box center [816, 368] width 20 height 20
